Goal: Check status

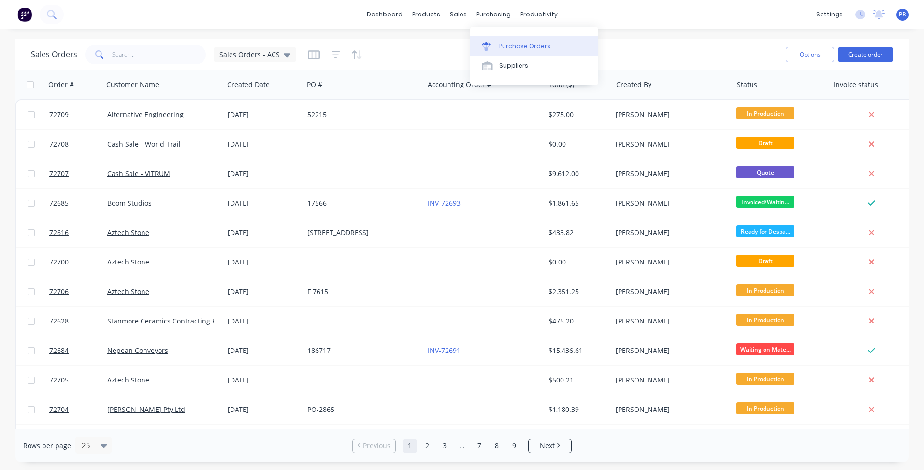
click at [504, 37] on link "Purchase Orders" at bounding box center [534, 45] width 128 height 19
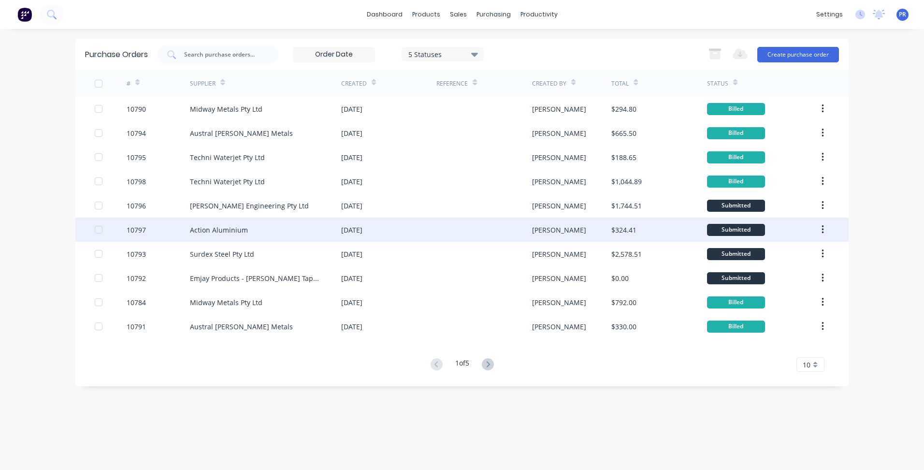
click at [222, 233] on div "Action Aluminium" at bounding box center [219, 230] width 58 height 10
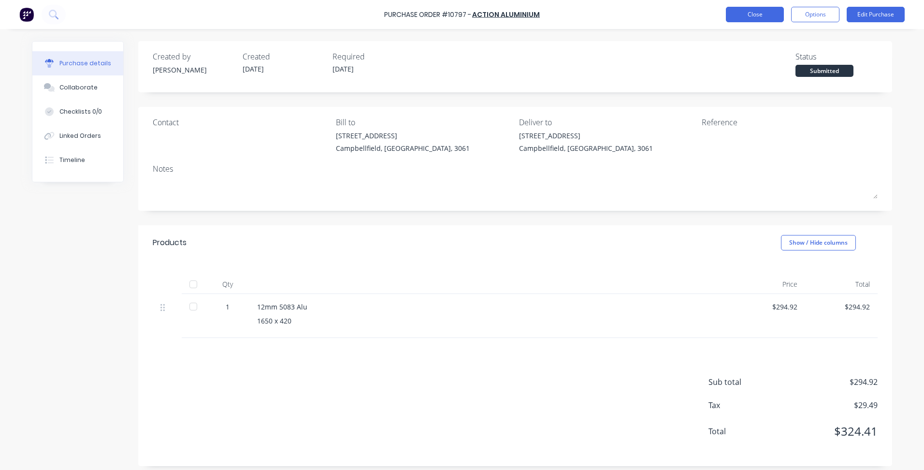
click at [759, 13] on button "Close" at bounding box center [755, 14] width 58 height 15
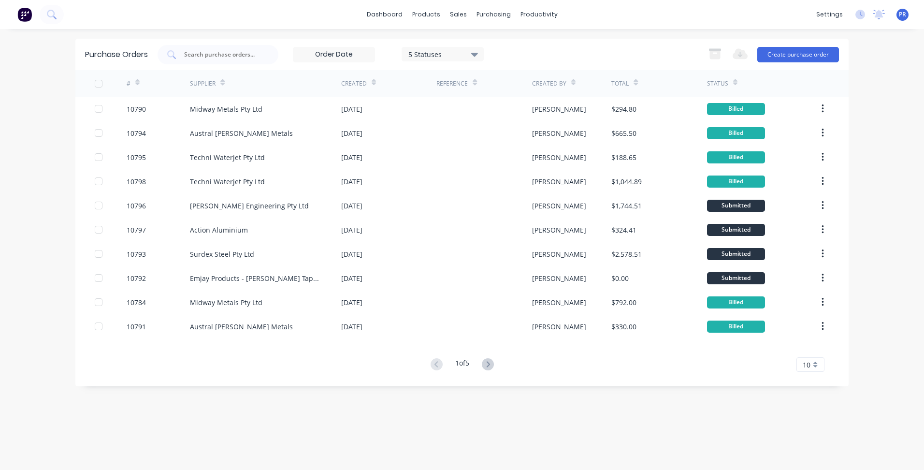
click at [574, 47] on div "5 Statuses 5 Statuses Export to Excel (XLSX) Create purchase order" at bounding box center [498, 54] width 681 height 19
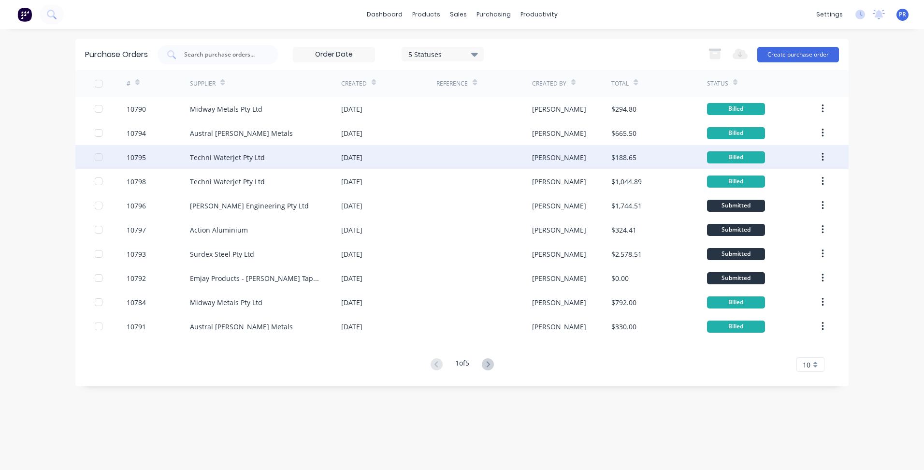
click at [80, 151] on div "10795 Techni Waterjet Pty Ltd [DATE] [PERSON_NAME] $188.65 Billed" at bounding box center [461, 157] width 773 height 24
